Goal: Task Accomplishment & Management: Manage account settings

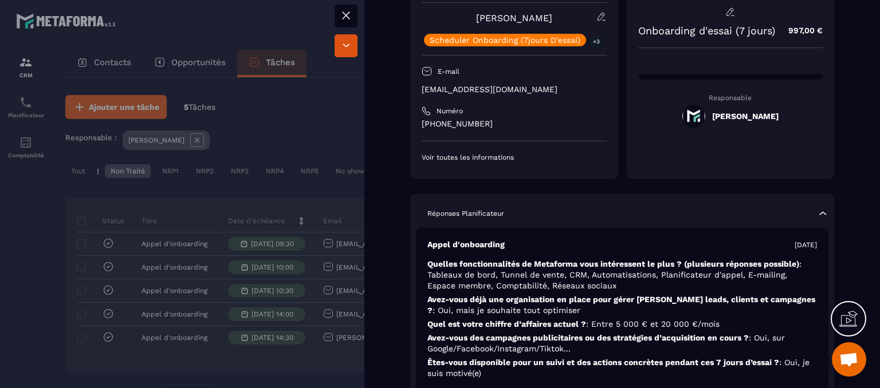
scroll to position [172, 0]
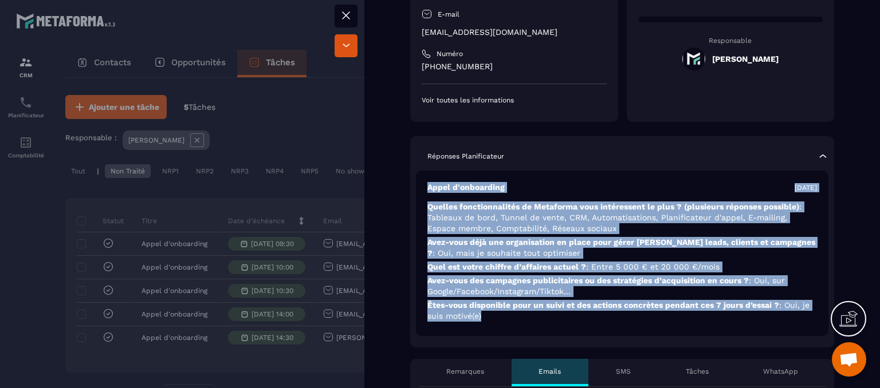
drag, startPoint x: 426, startPoint y: 187, endPoint x: 591, endPoint y: 317, distance: 210.4
click at [591, 317] on div "Appel d'onboarding [DATE] Quelles fonctionnalités de Metaforma vous intéressent…" at bounding box center [622, 253] width 412 height 165
click at [589, 288] on p "Avez-vous des campagnes publicitaires ou des stratégies d’acquisition en cours …" at bounding box center [621, 286] width 389 height 22
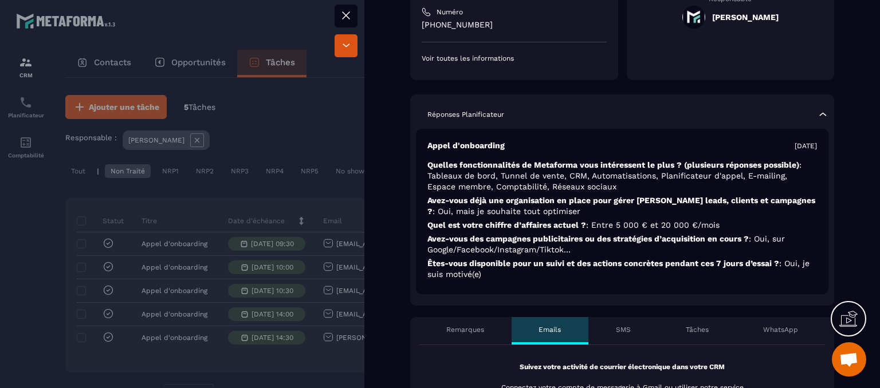
scroll to position [286, 0]
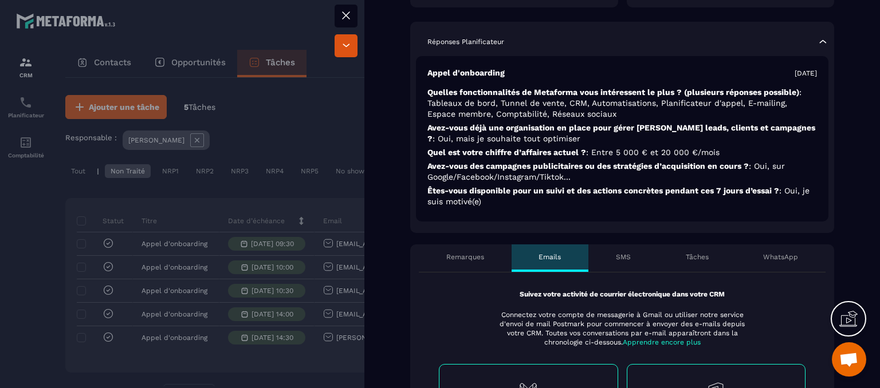
click at [480, 250] on div "Remarques" at bounding box center [465, 258] width 93 height 27
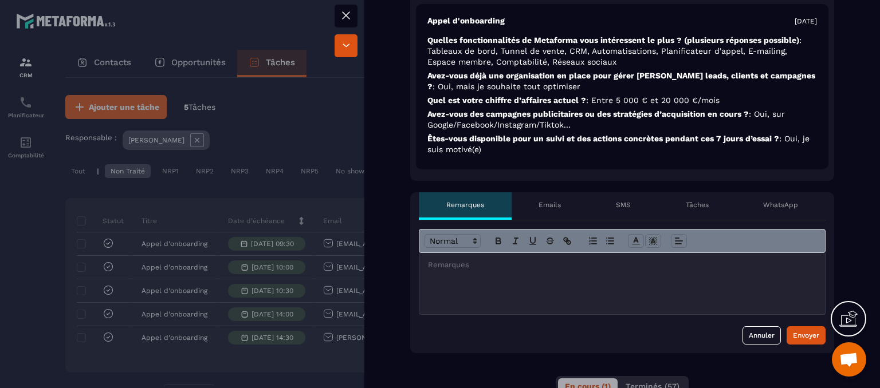
scroll to position [401, 0]
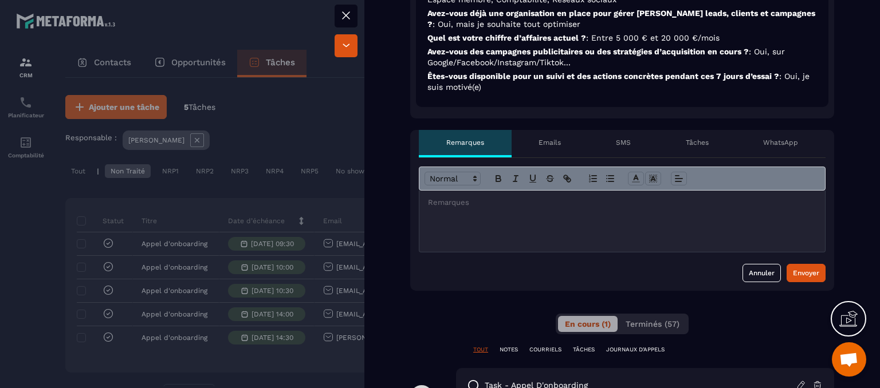
click at [551, 153] on div "Emails" at bounding box center [549, 143] width 77 height 27
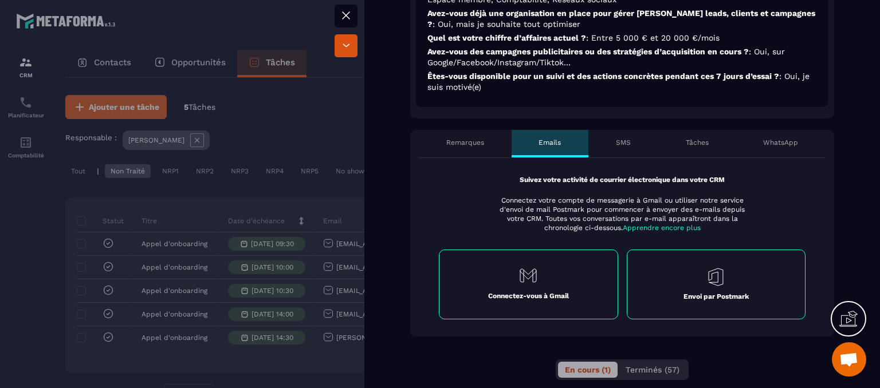
click at [618, 143] on p "SMS" at bounding box center [623, 142] width 15 height 9
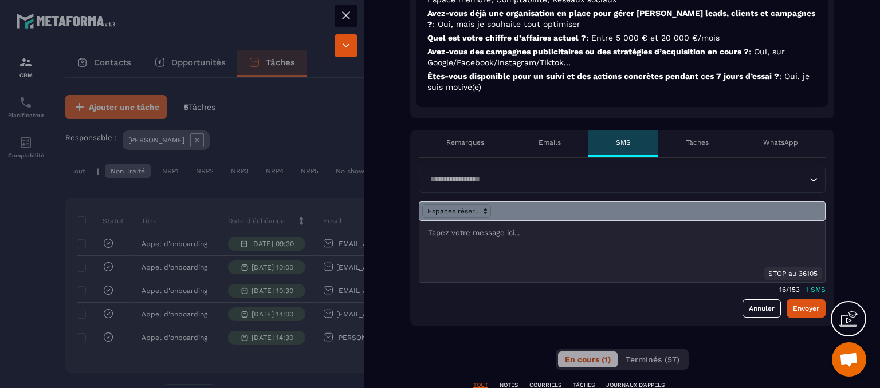
click at [693, 140] on p "Tâches" at bounding box center [696, 142] width 23 height 9
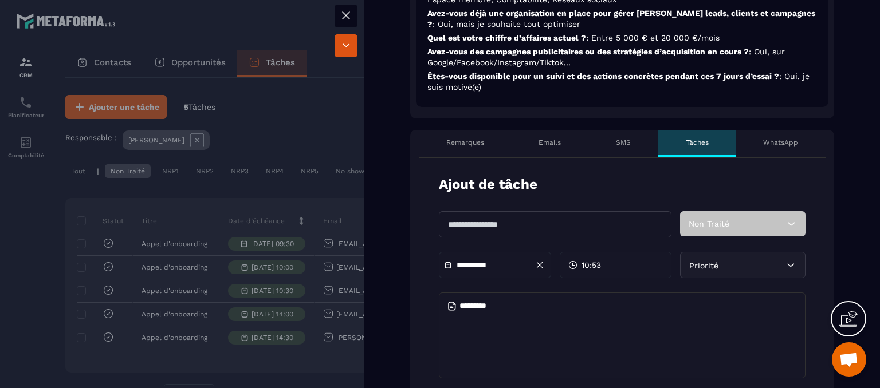
click at [783, 147] on p "WhatsApp" at bounding box center [780, 142] width 35 height 9
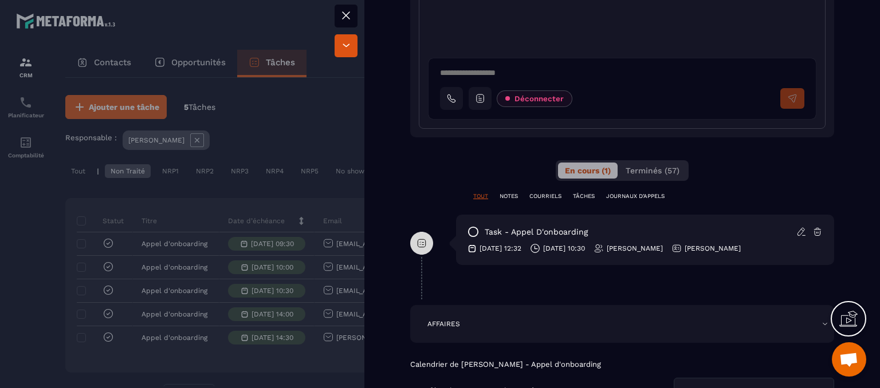
scroll to position [744, 0]
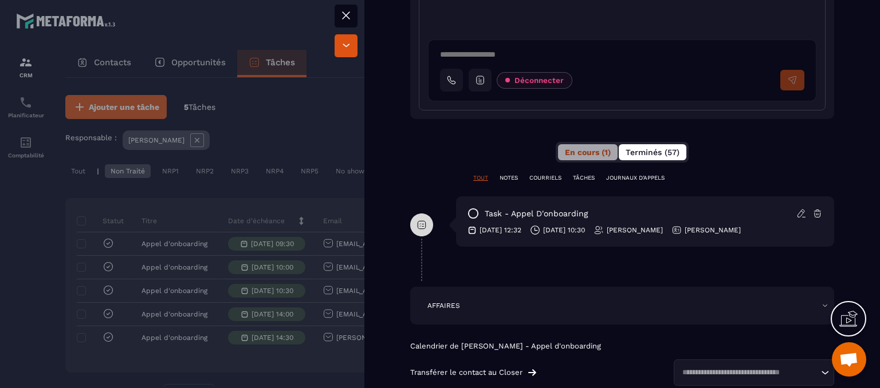
click at [629, 153] on span "Terminés (57)" at bounding box center [652, 152] width 54 height 9
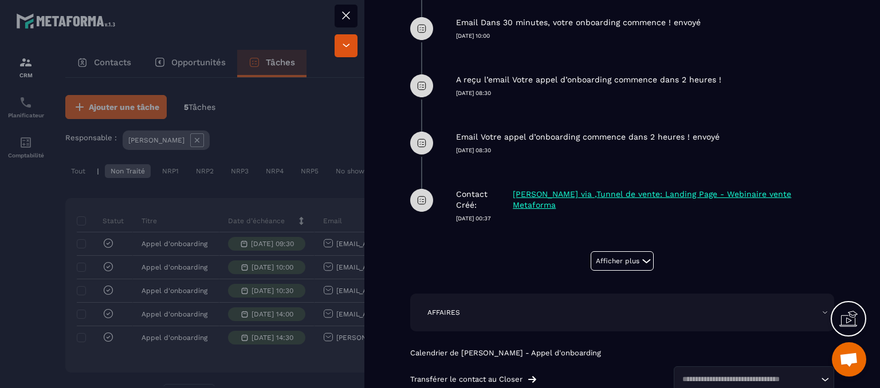
scroll to position [1145, 0]
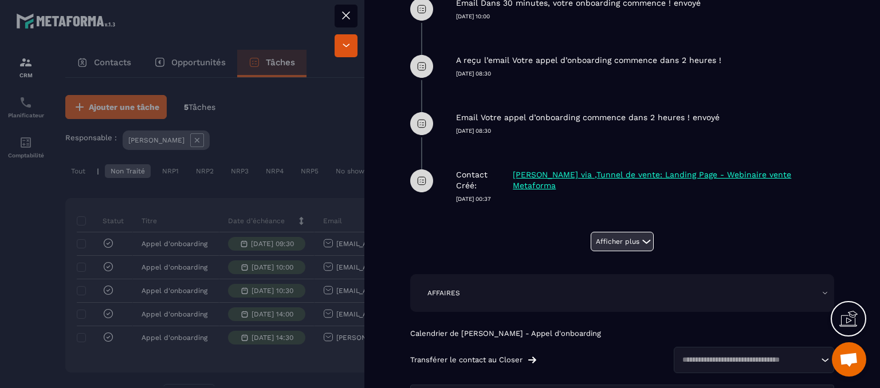
click at [609, 239] on button "Afficher plus" at bounding box center [621, 241] width 63 height 19
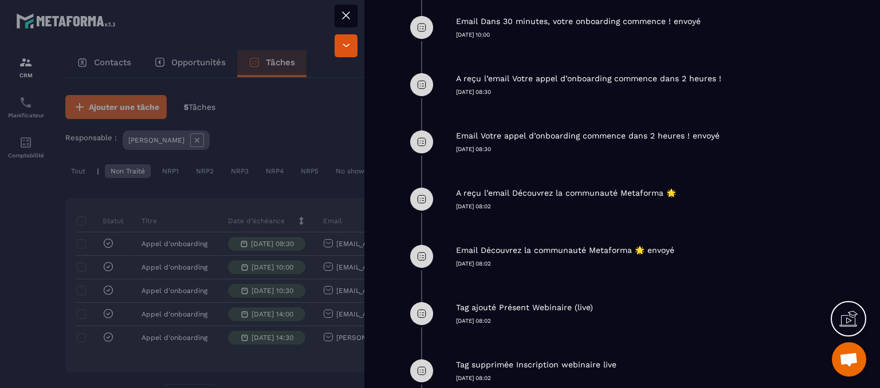
scroll to position [679, 0]
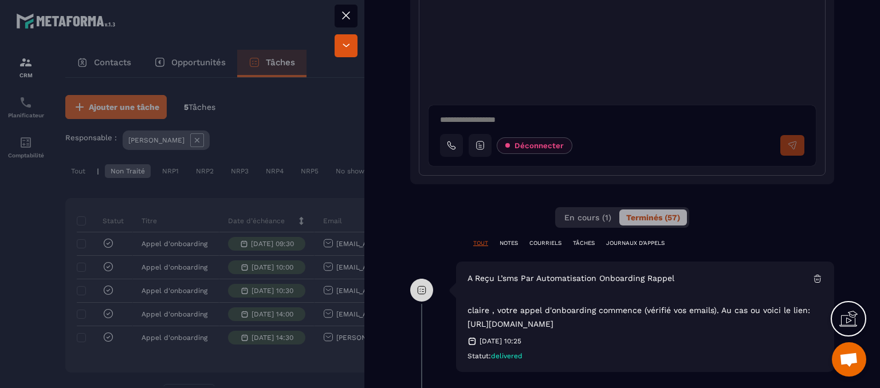
click at [514, 239] on p "NOTES" at bounding box center [508, 243] width 18 height 8
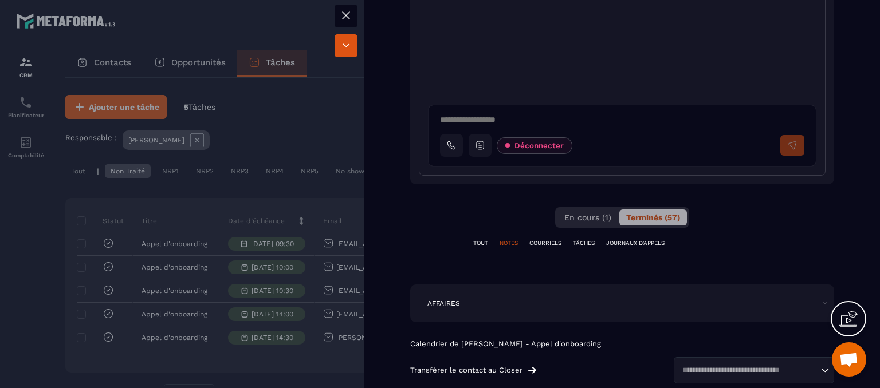
click at [577, 239] on p "TÂCHES" at bounding box center [584, 243] width 22 height 8
click at [542, 239] on p "COURRIELS" at bounding box center [545, 243] width 32 height 8
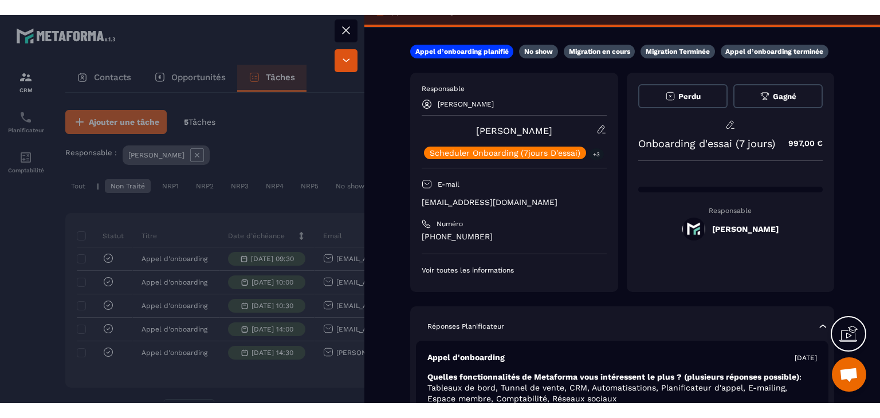
scroll to position [0, 0]
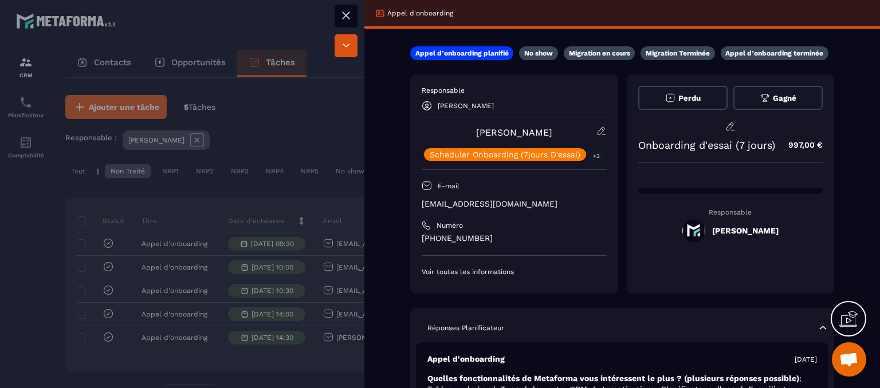
click at [353, 7] on button at bounding box center [345, 16] width 23 height 23
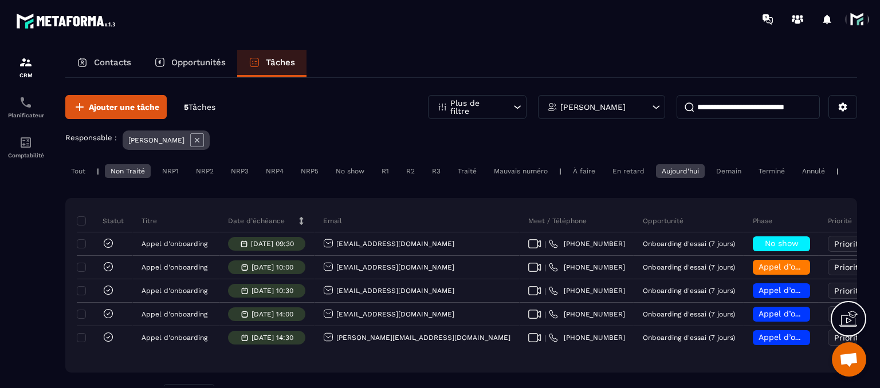
click at [852, 12] on span at bounding box center [856, 19] width 23 height 23
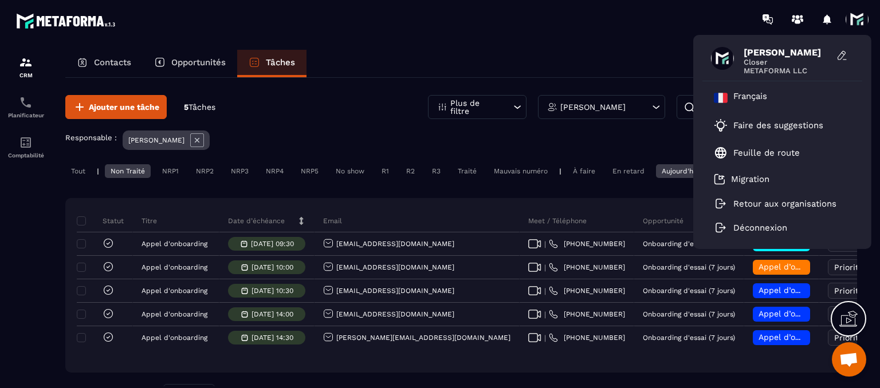
click at [602, 29] on div "[PERSON_NAME] Closer METAFORMA LLC Français Faire des suggestions Feuille de ro…" at bounding box center [507, 19] width 745 height 38
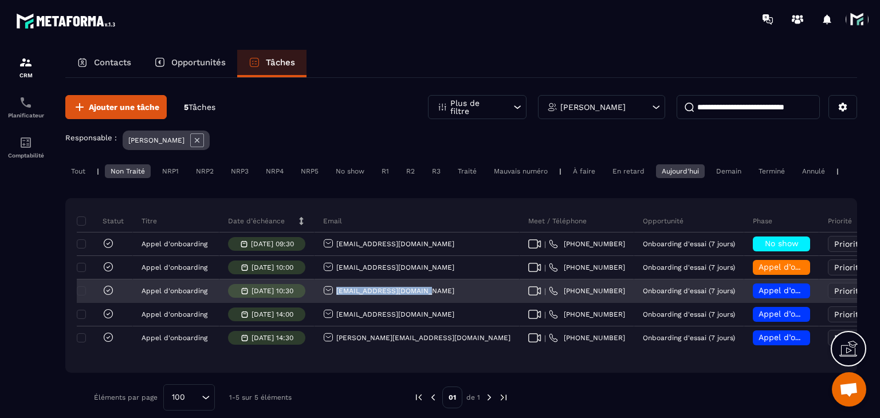
drag, startPoint x: 429, startPoint y: 303, endPoint x: 333, endPoint y: 306, distance: 95.7
click at [333, 303] on div "[EMAIL_ADDRESS][DOMAIN_NAME]" at bounding box center [416, 291] width 205 height 23
copy p "[EMAIL_ADDRESS][DOMAIN_NAME]"
click at [357, 296] on div "[EMAIL_ADDRESS][DOMAIN_NAME]" at bounding box center [388, 291] width 131 height 12
